Goal: Information Seeking & Learning: Learn about a topic

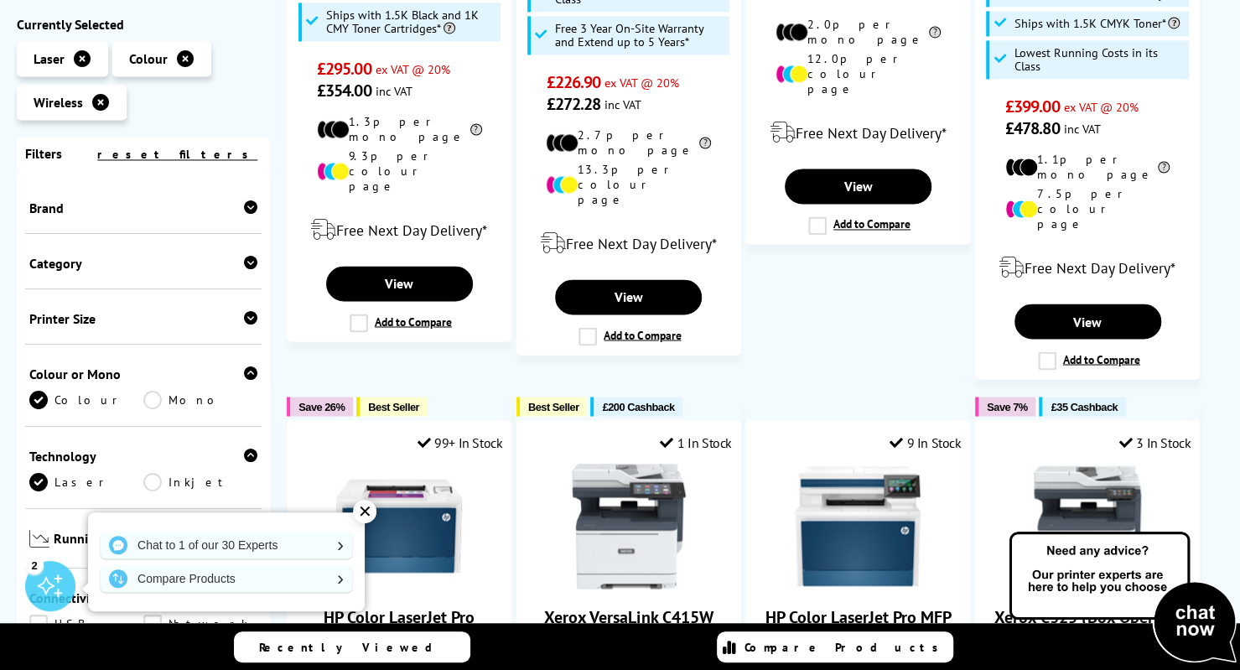
scroll to position [1468, 0]
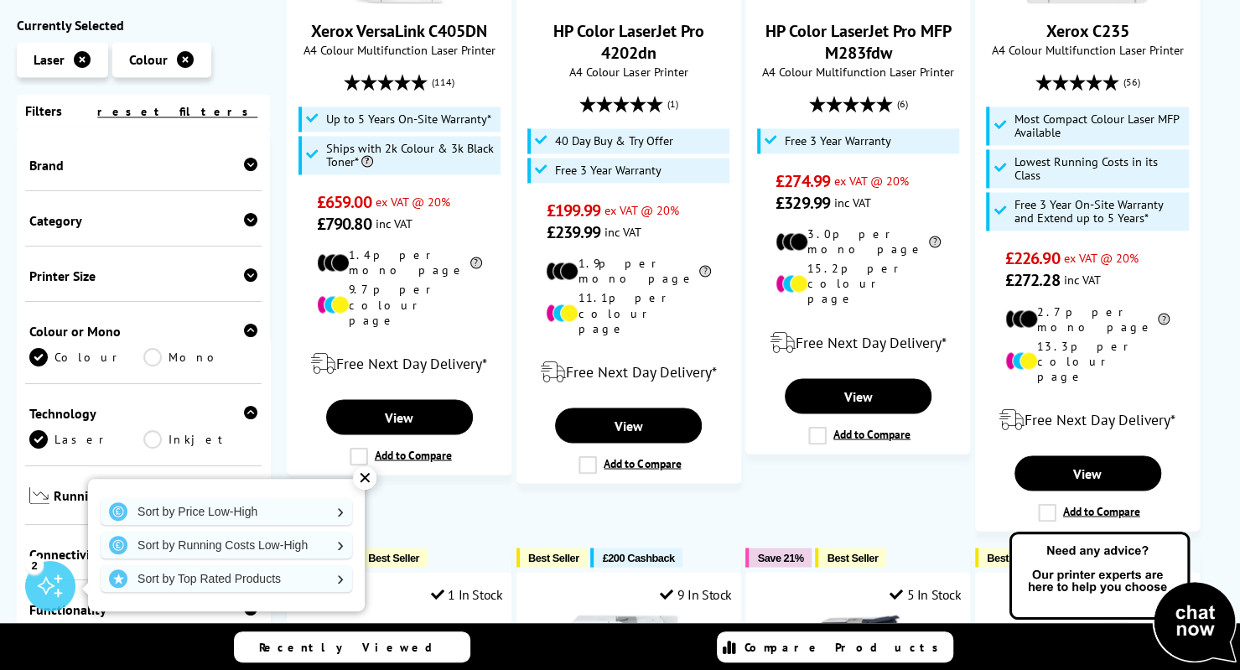
scroll to position [1481, 0]
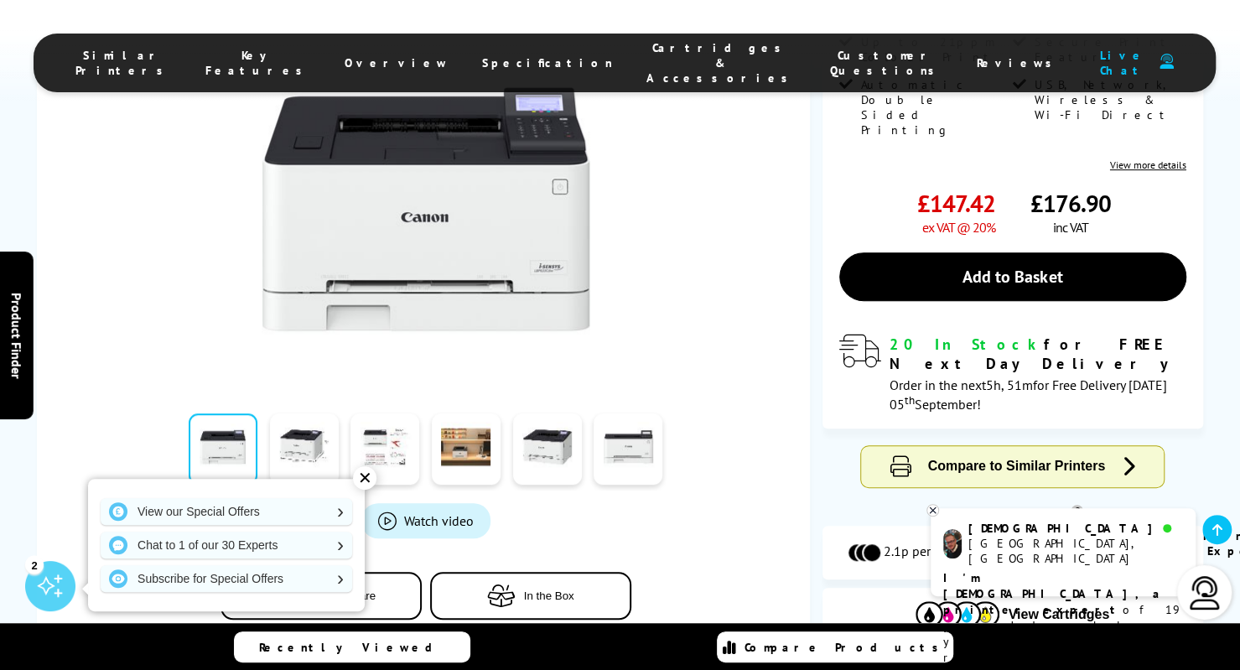
scroll to position [397, 0]
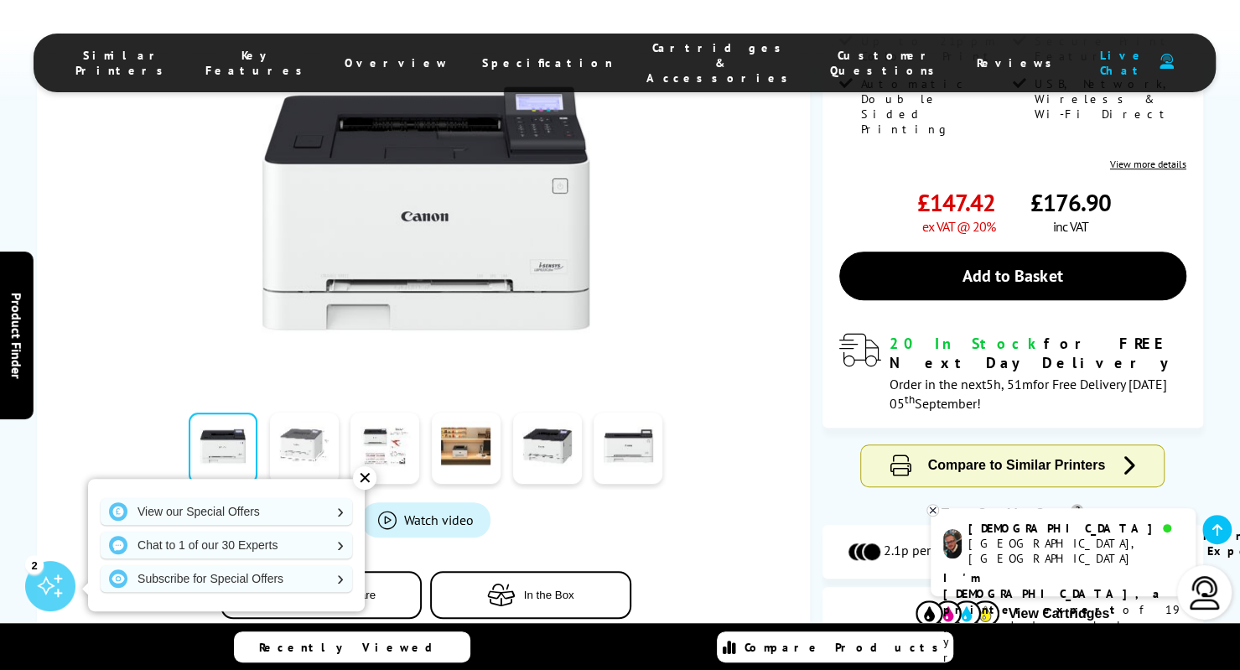
click at [317, 412] on link at bounding box center [304, 447] width 69 height 71
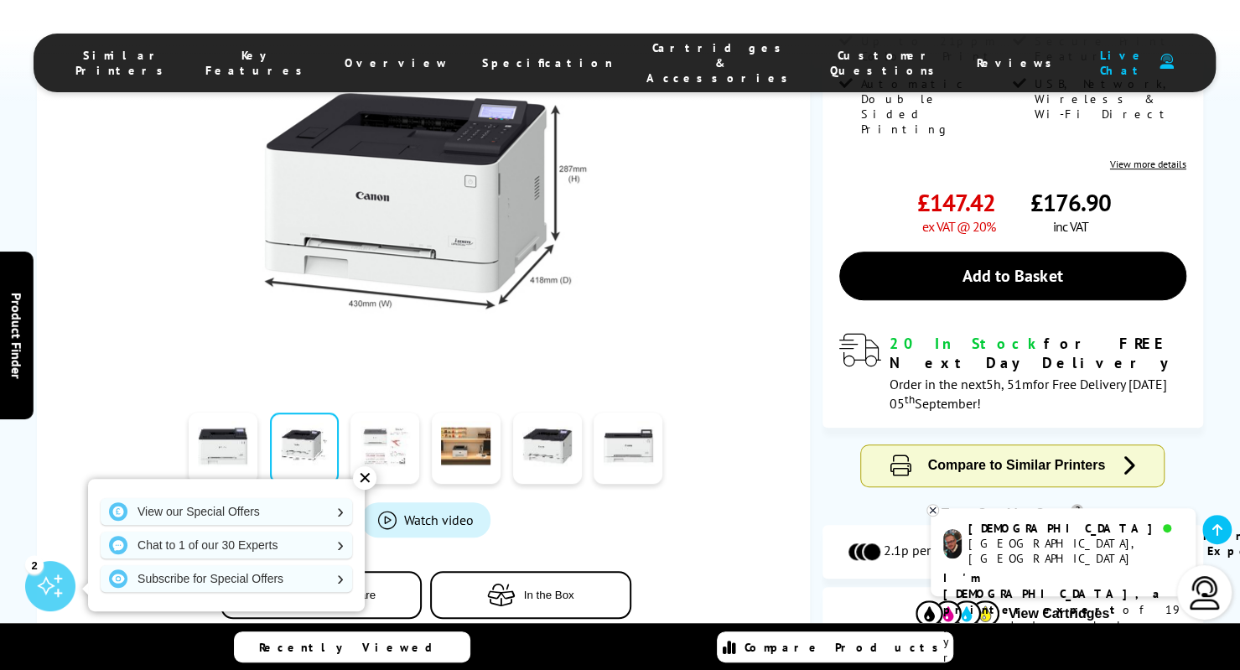
click at [374, 412] on link at bounding box center [384, 447] width 69 height 71
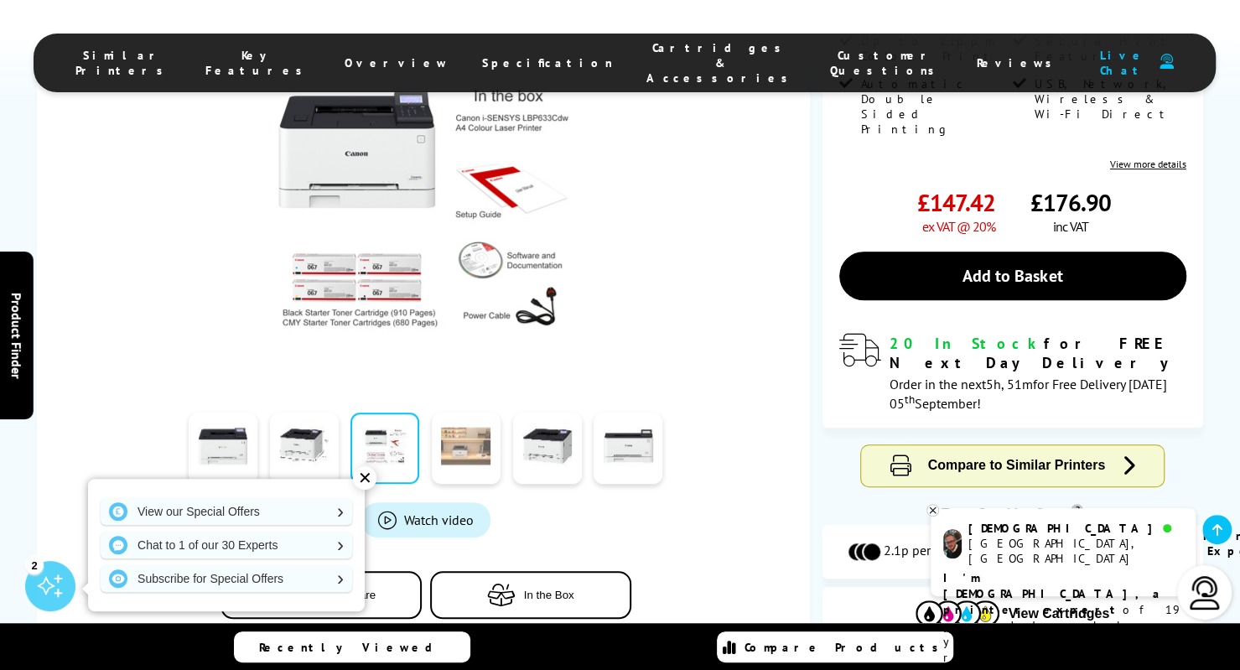
click at [460, 412] on link at bounding box center [466, 447] width 69 height 71
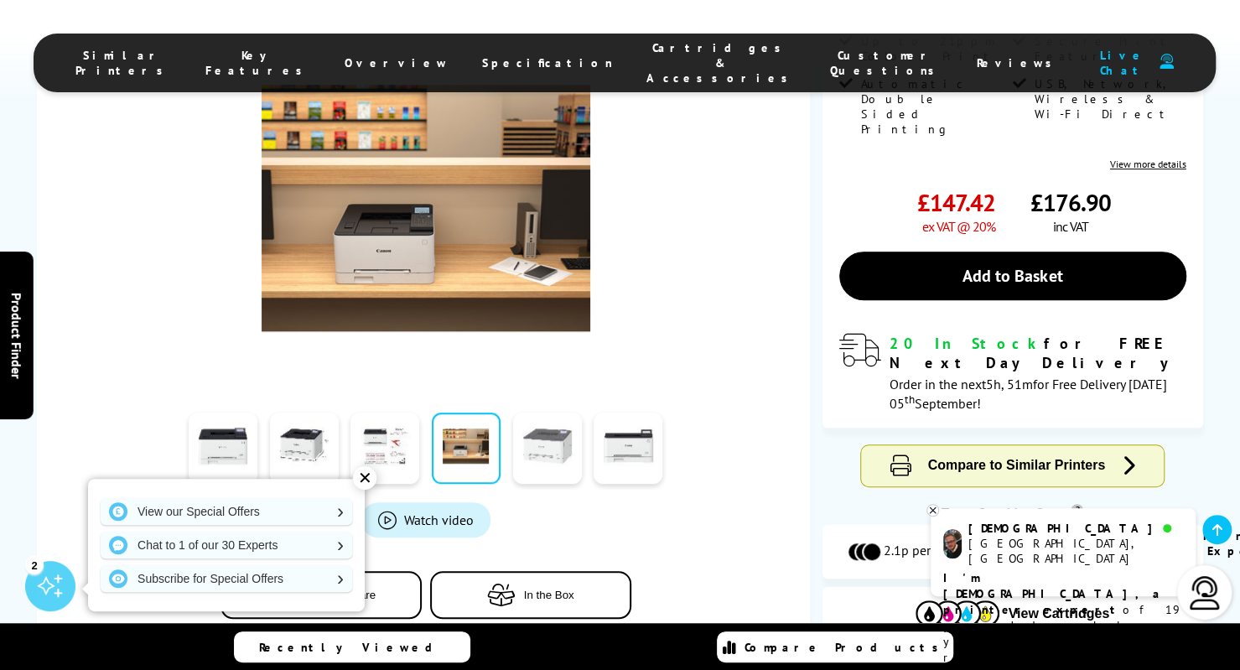
click at [543, 412] on link at bounding box center [547, 447] width 69 height 71
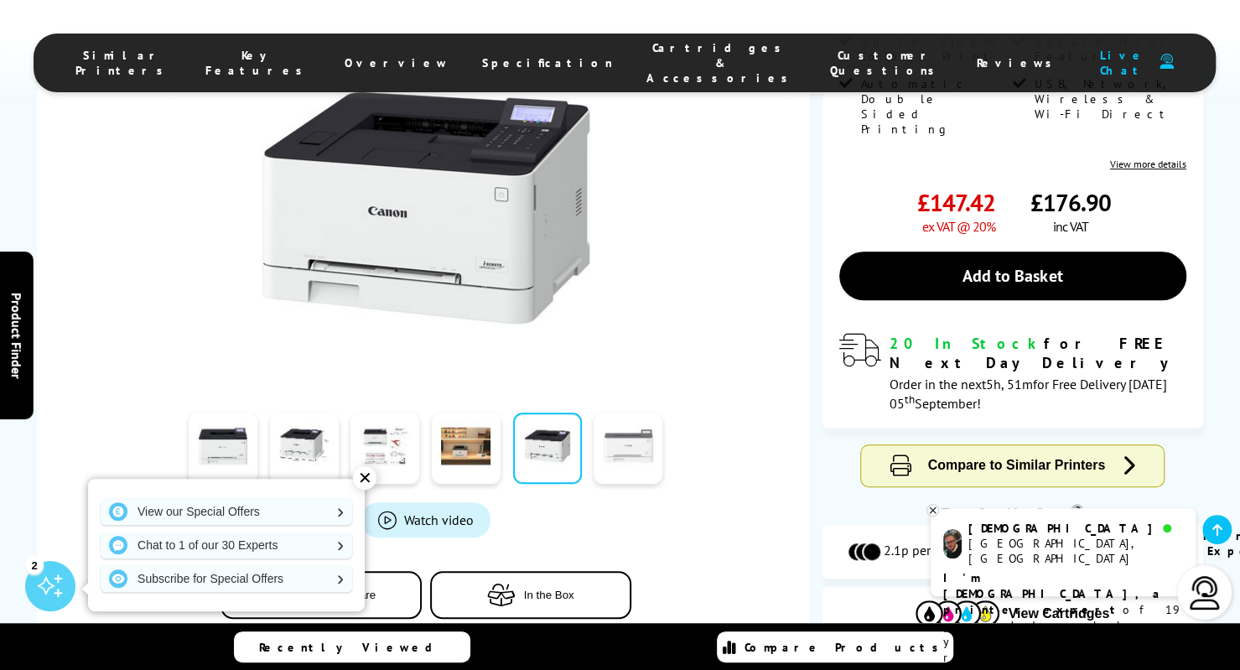
click at [629, 412] on link at bounding box center [627, 447] width 69 height 71
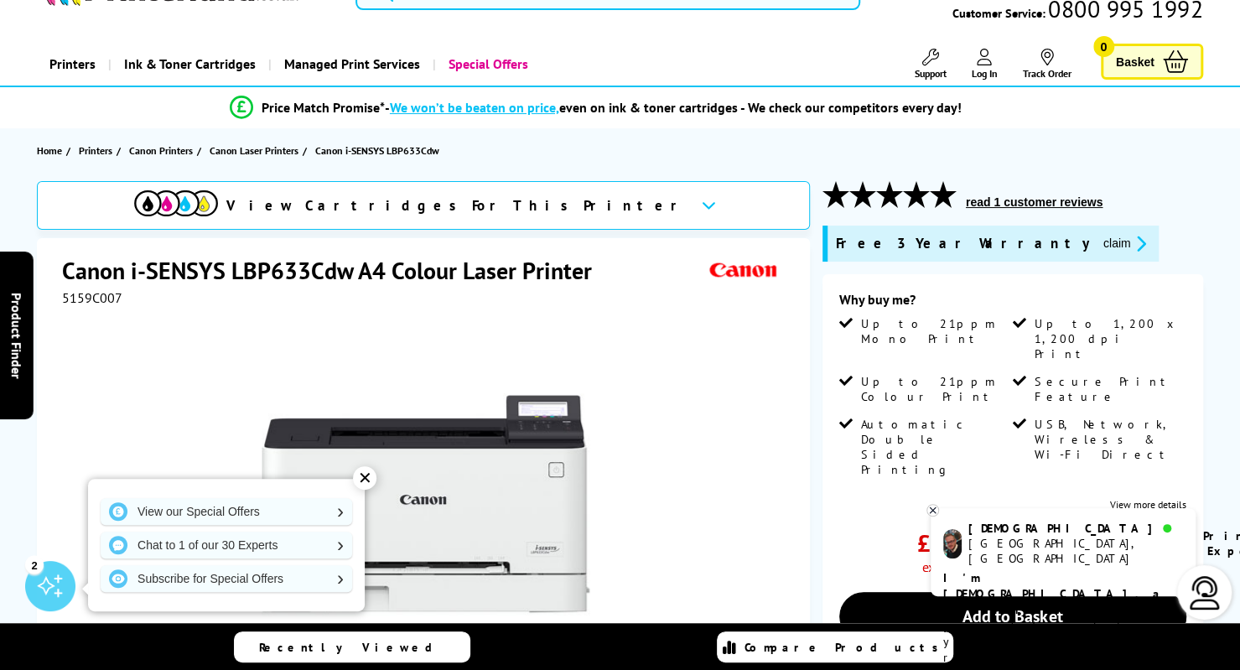
scroll to position [54, 0]
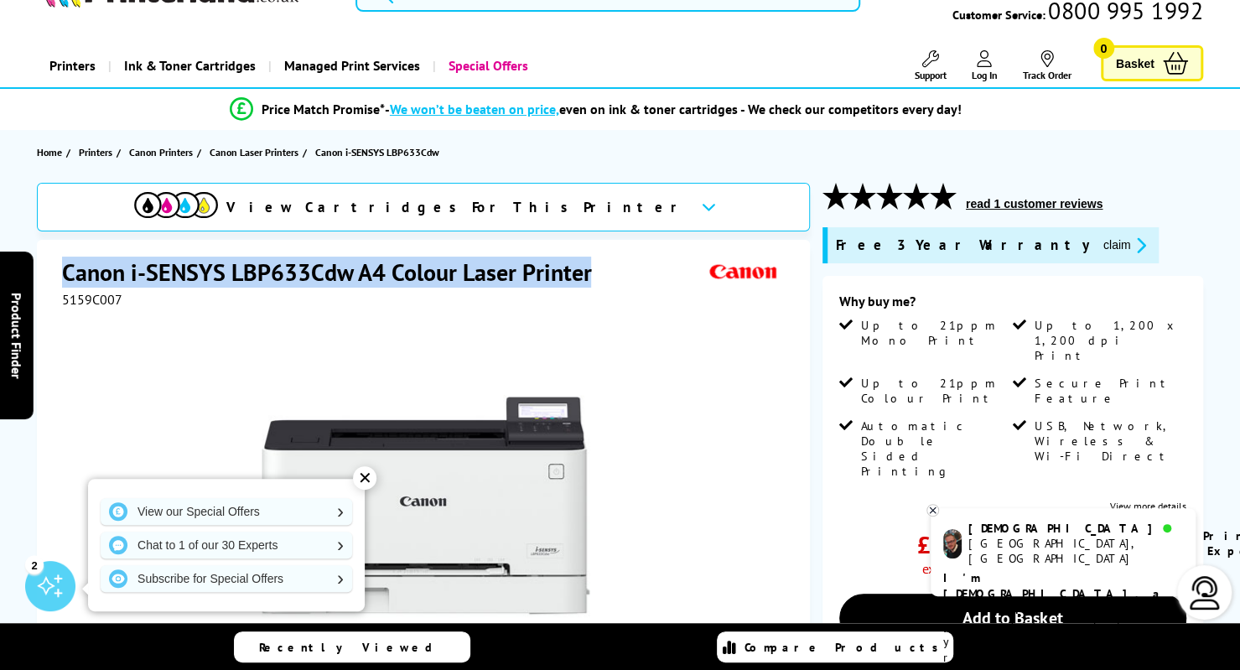
drag, startPoint x: 588, startPoint y: 267, endPoint x: 64, endPoint y: 244, distance: 525.3
click at [64, 244] on div "Canon i-SENSYS LBP633Cdw A4 Colour Laser Printer 5159C007 Watch video Add to Co…" at bounding box center [423, 601] width 772 height 723
copy h1 "Canon i-SENSYS LBP633Cdw A4 Colour Laser Printer"
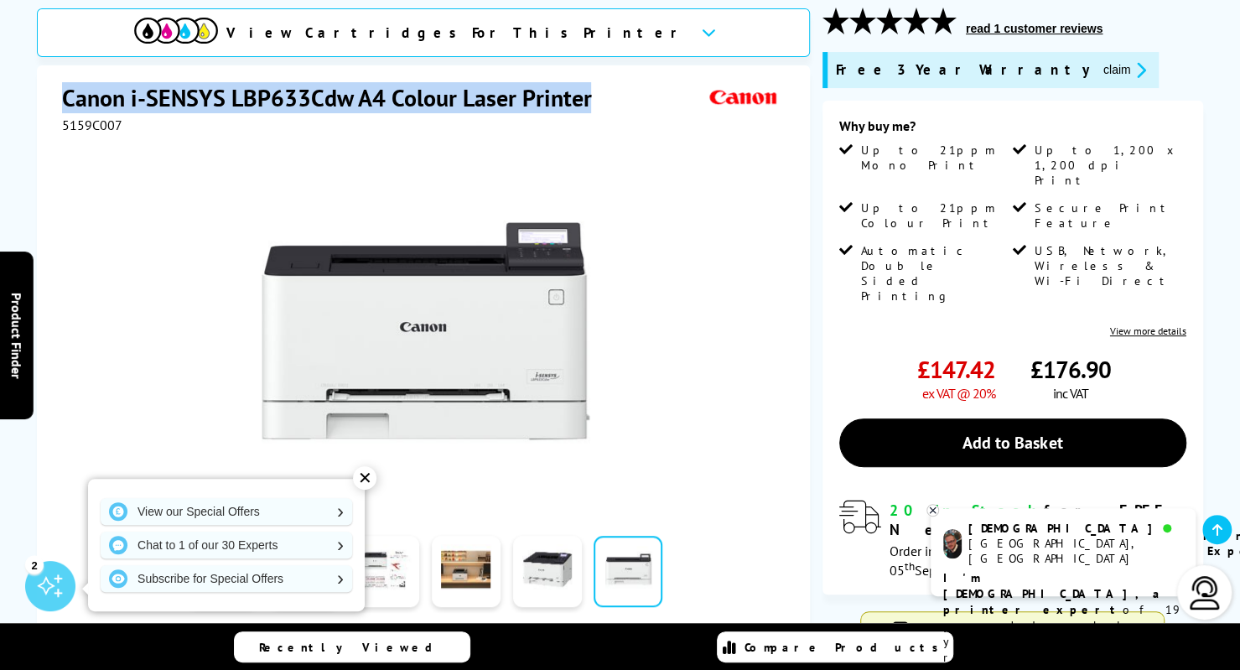
scroll to position [231, 0]
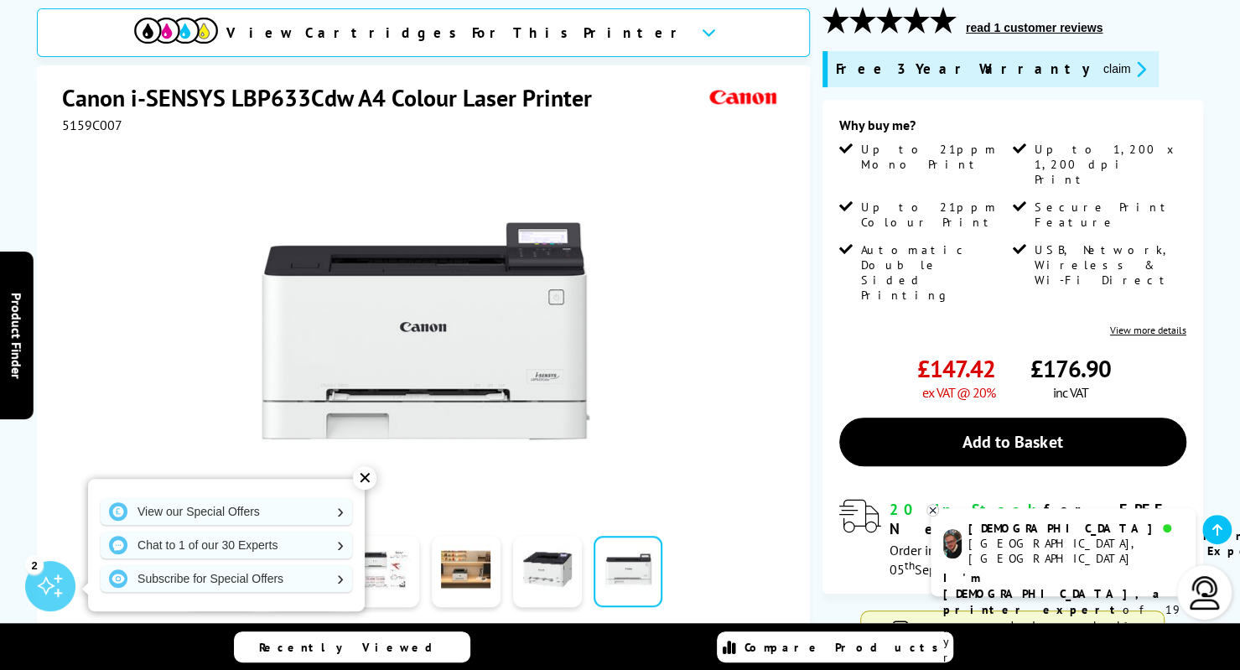
click at [365, 475] on div "✕" at bounding box center [364, 477] width 23 height 23
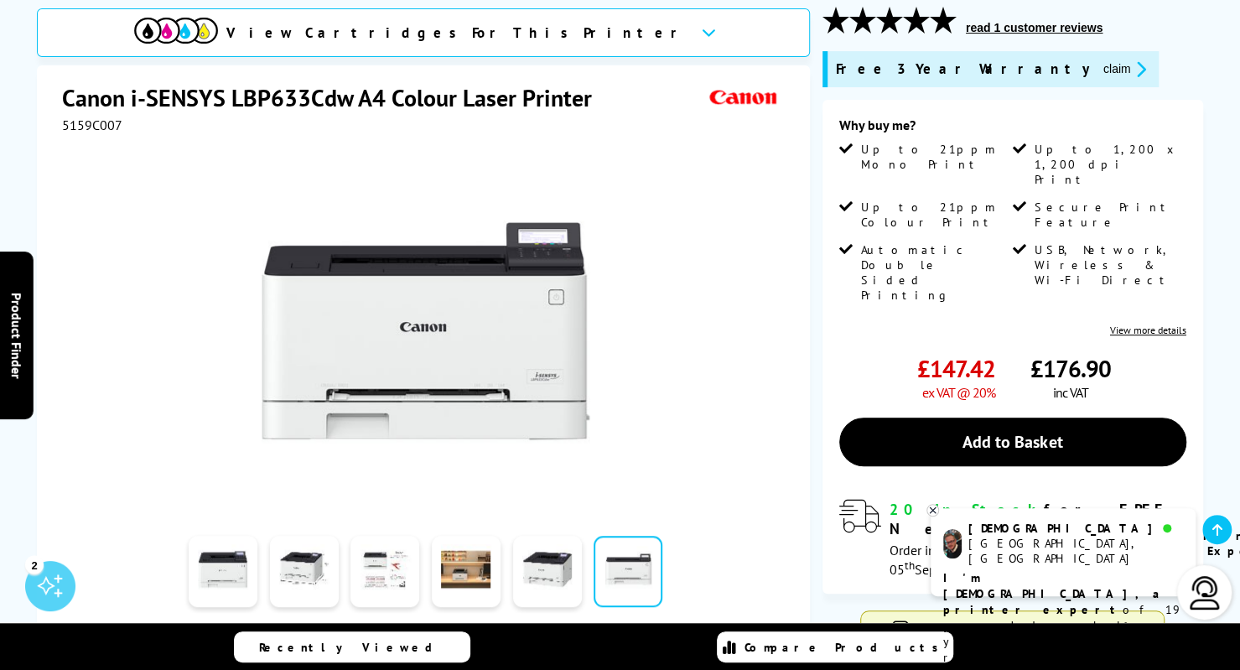
click at [1157, 324] on link "View more details" at bounding box center [1148, 330] width 76 height 13
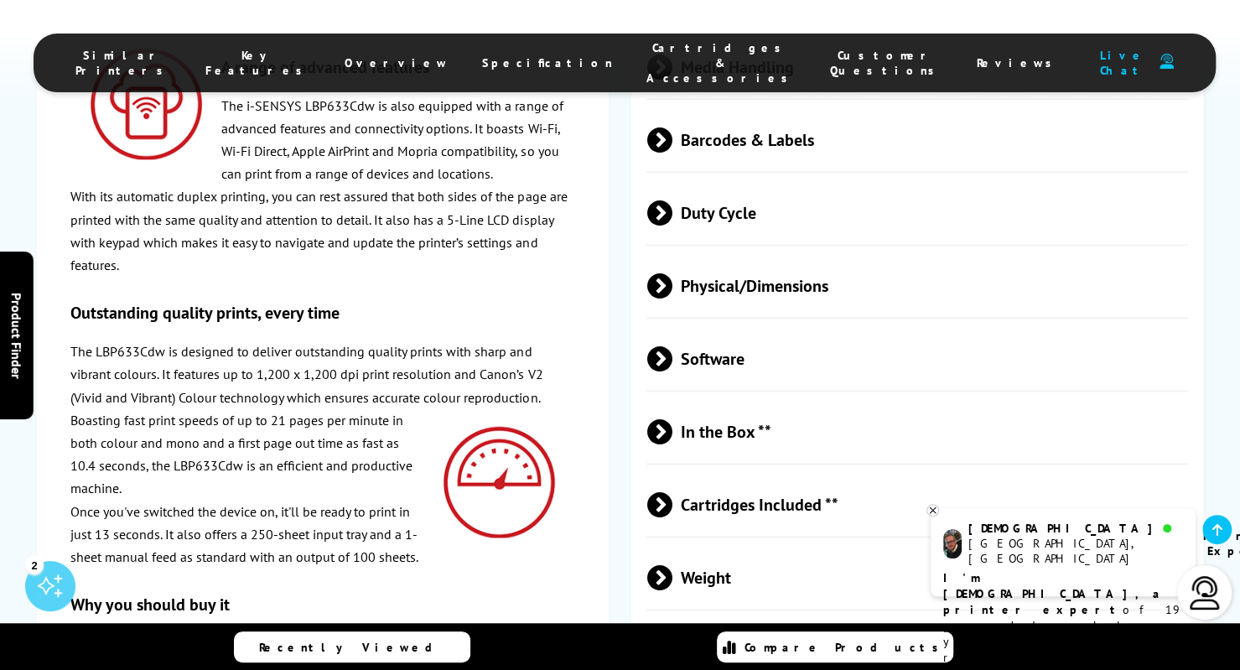
scroll to position [4858, 0]
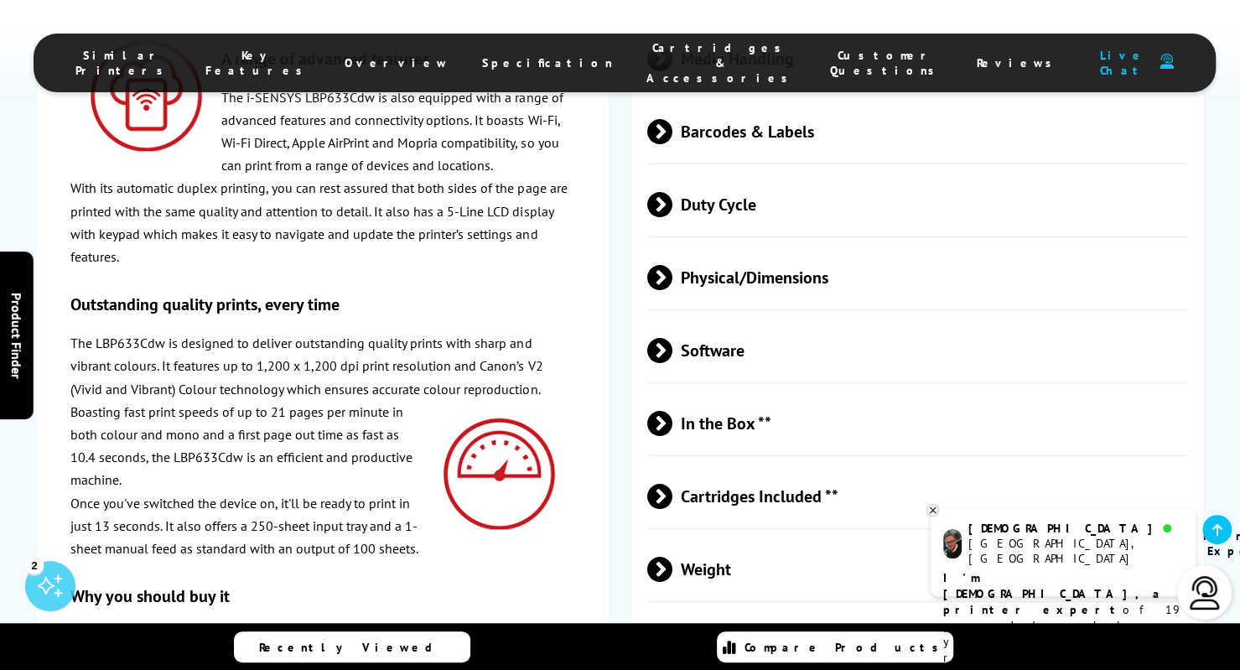
click at [671, 411] on span at bounding box center [671, 423] width 0 height 25
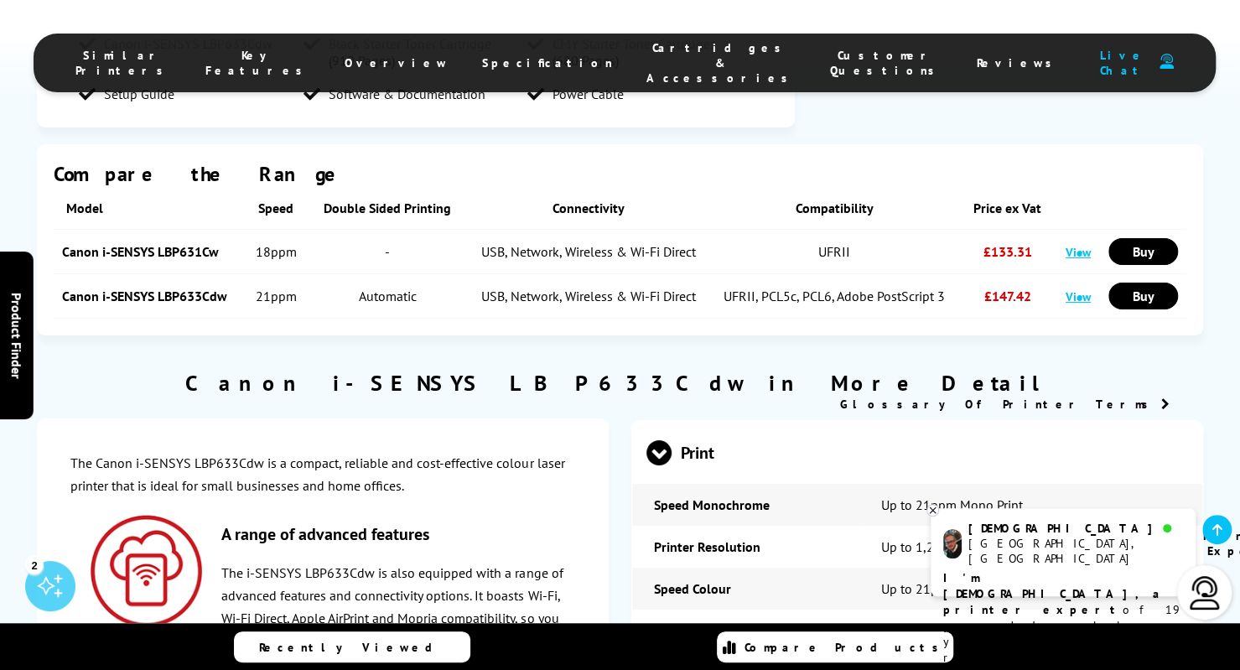
scroll to position [3604, 0]
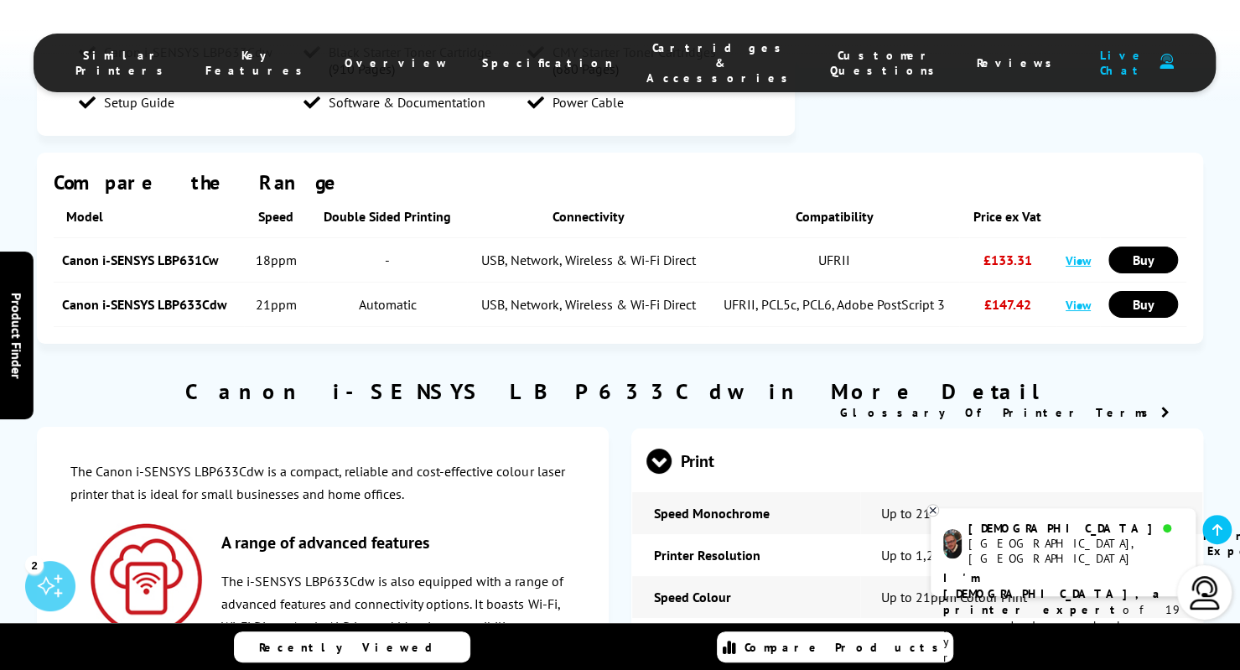
click at [658, 474] on span at bounding box center [658, 474] width 25 height 0
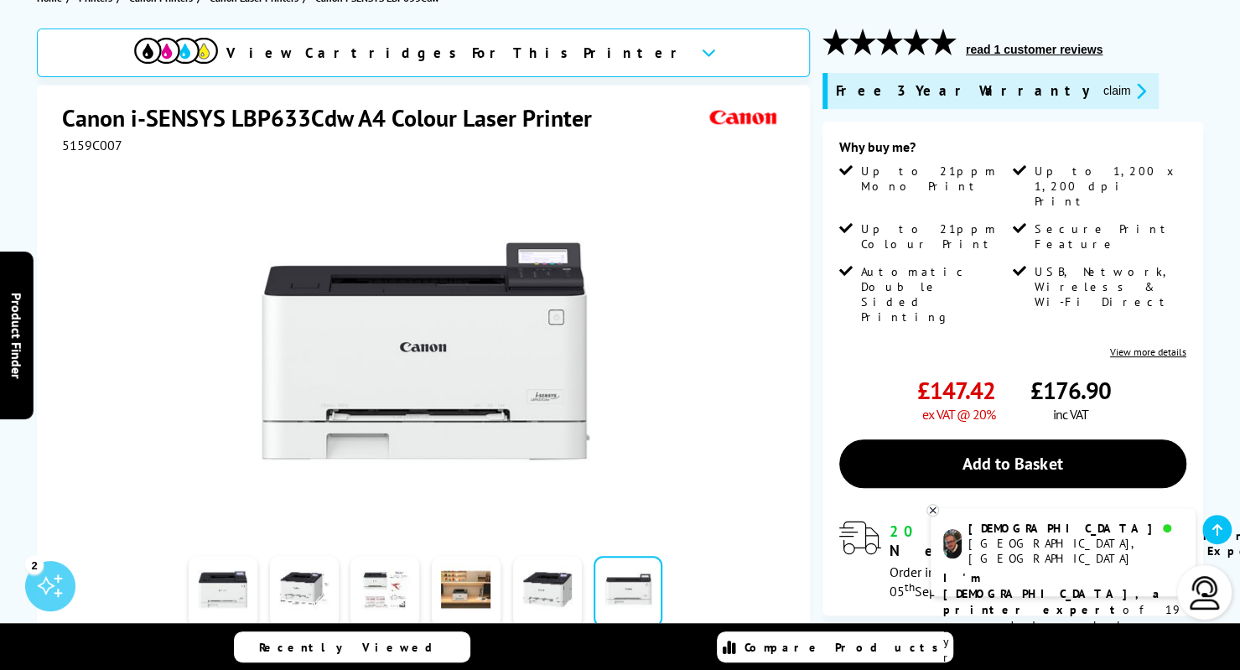
scroll to position [210, 0]
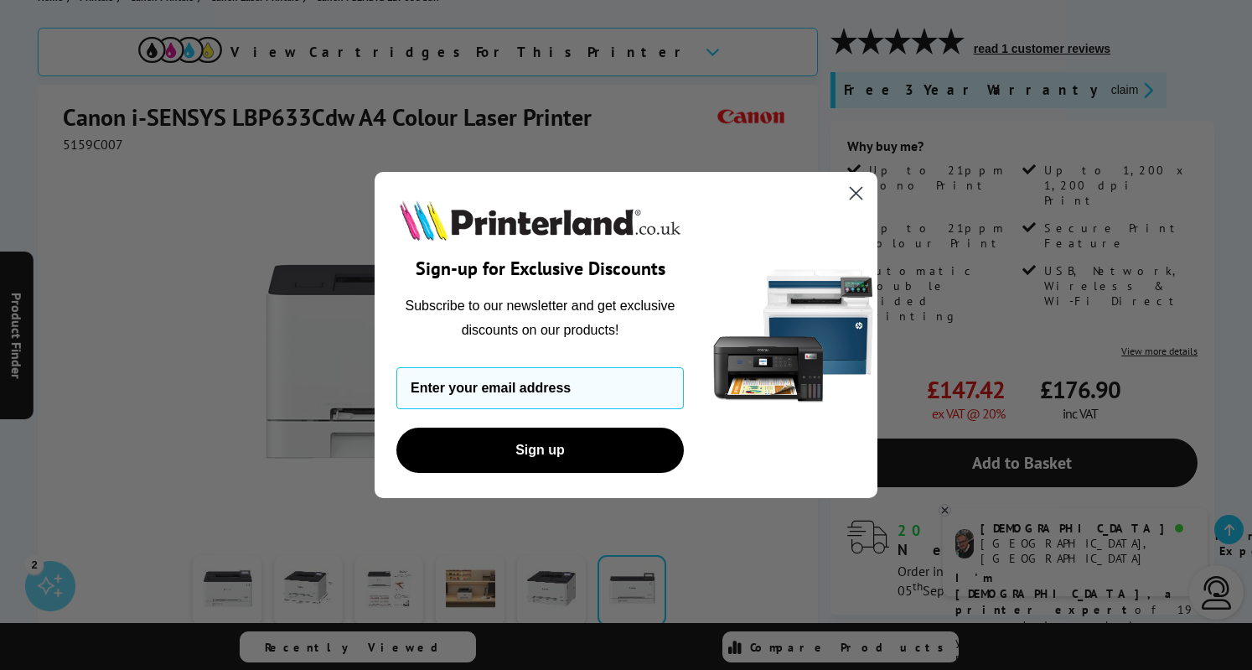
click at [854, 192] on icon "Close dialog" at bounding box center [857, 194] width 12 height 12
